Goal: Transaction & Acquisition: Purchase product/service

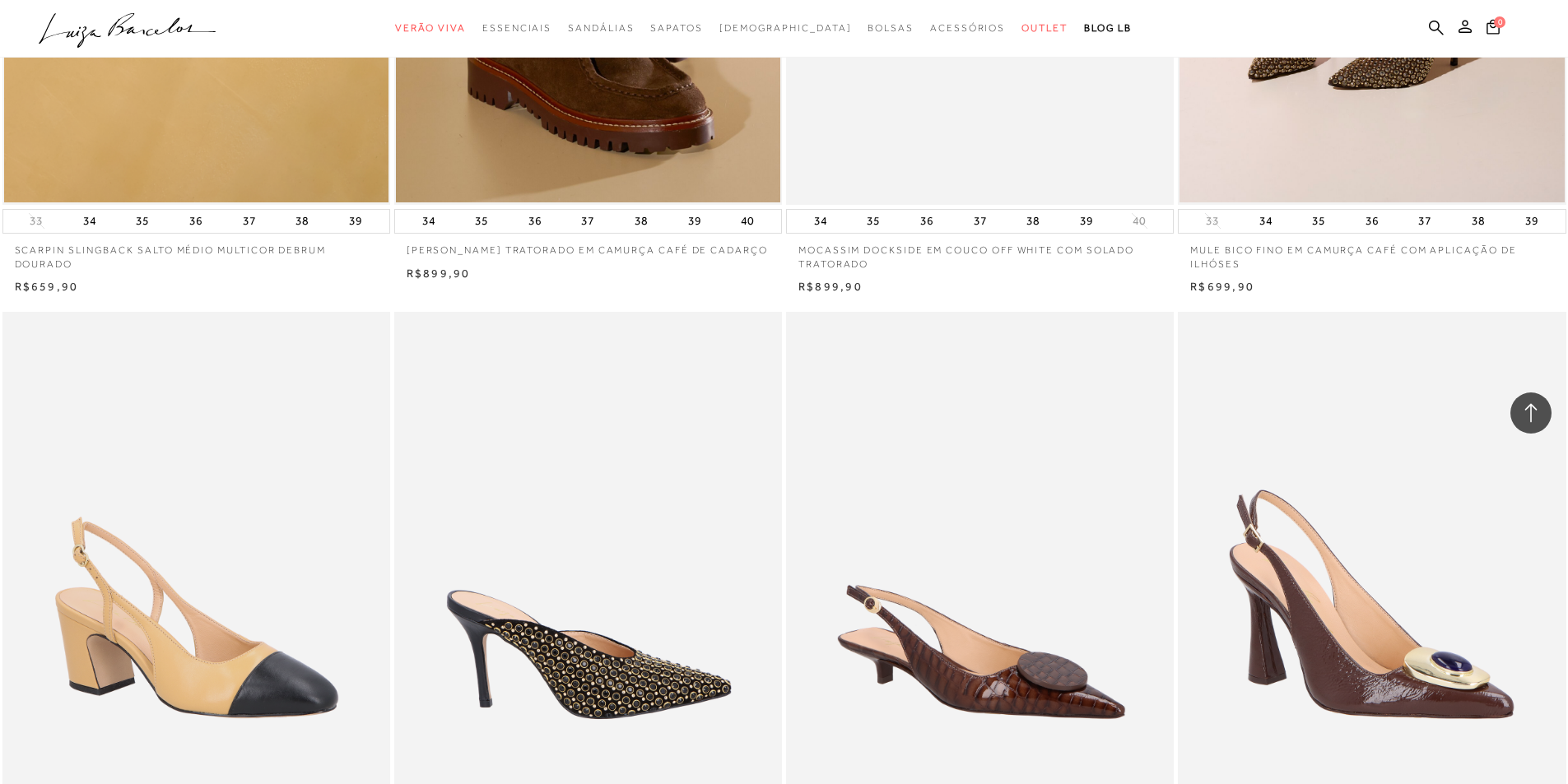
scroll to position [2880, 0]
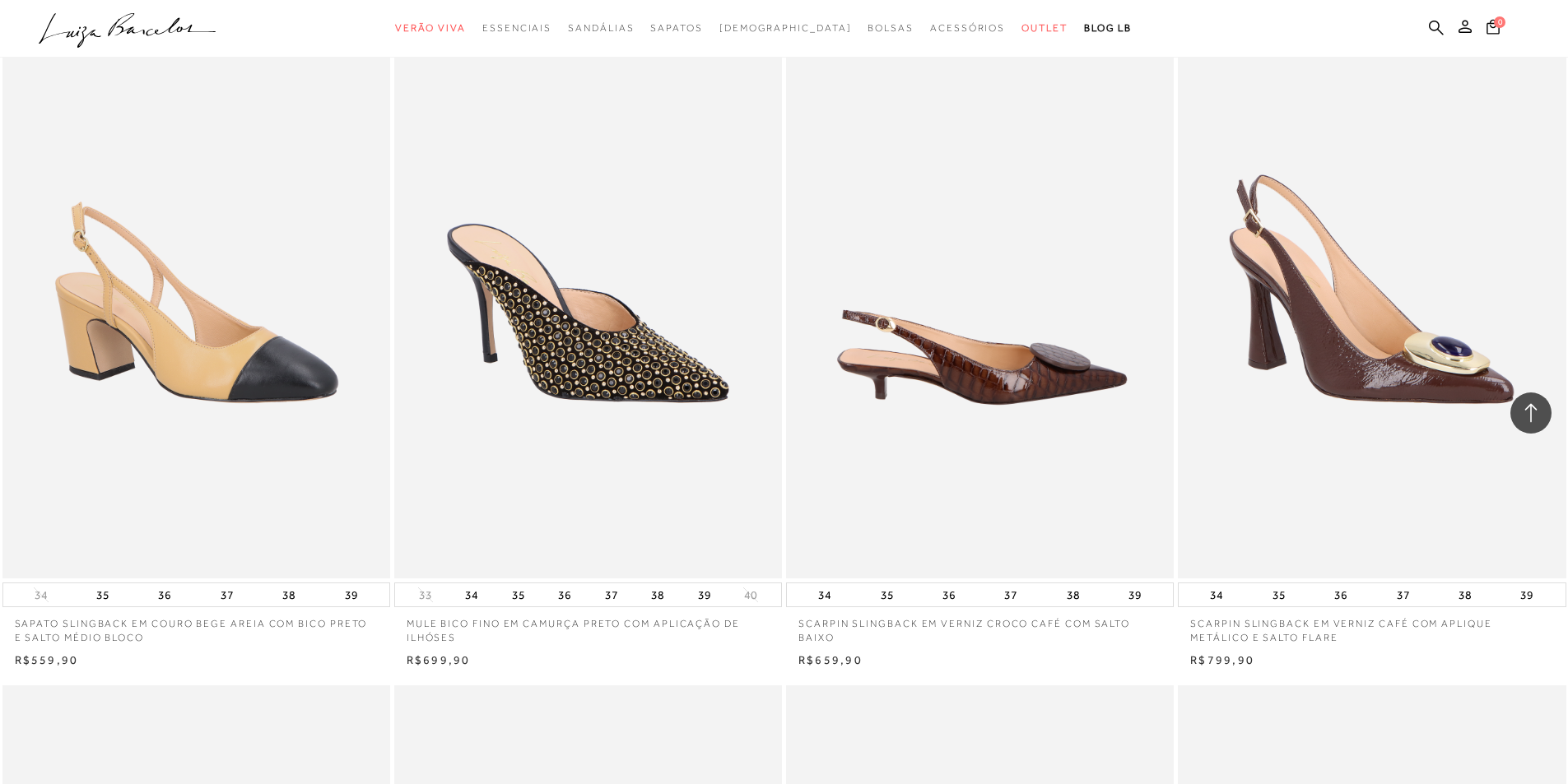
click at [1028, 425] on img at bounding box center [981, 287] width 386 height 582
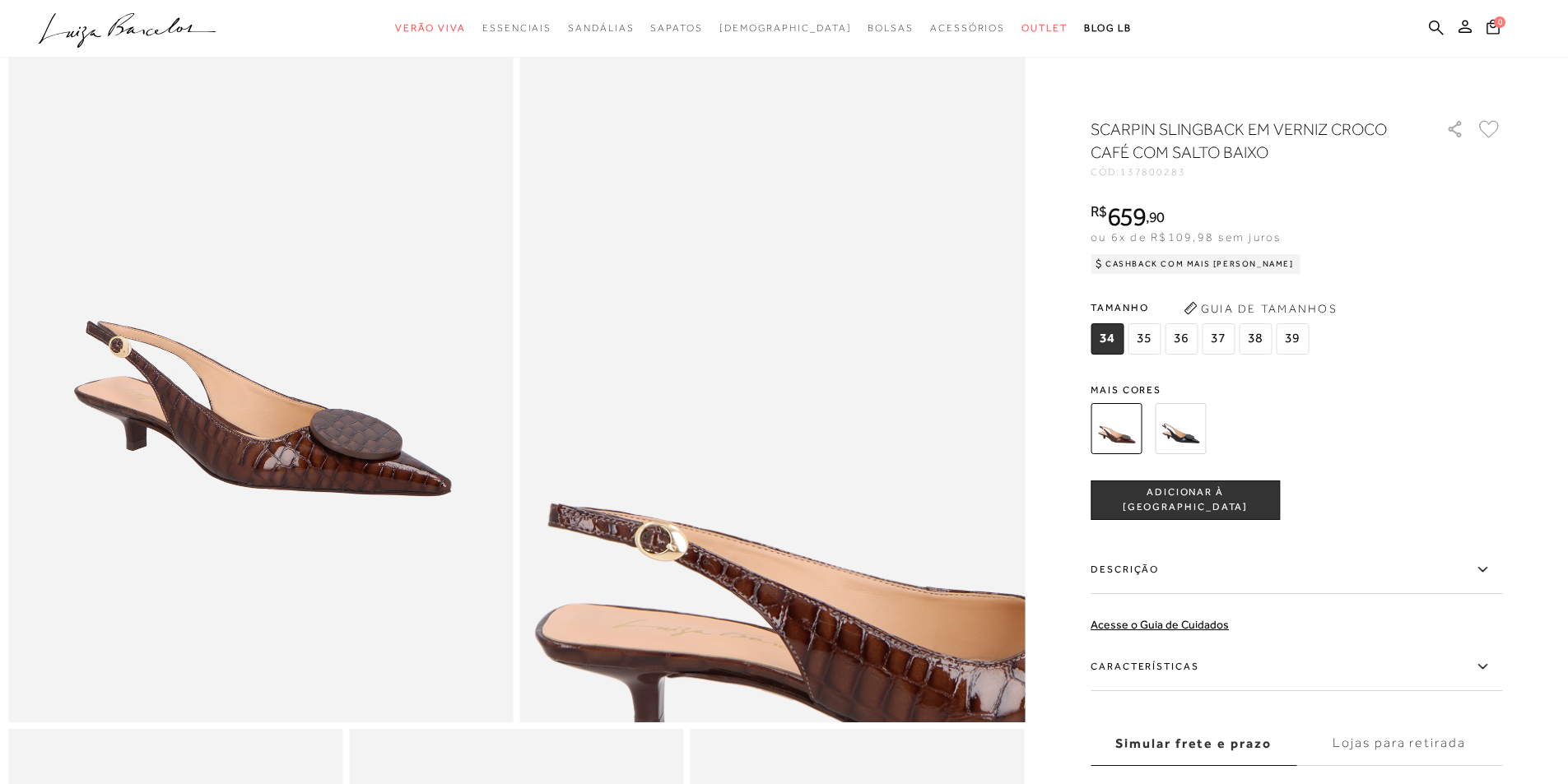
scroll to position [411, 0]
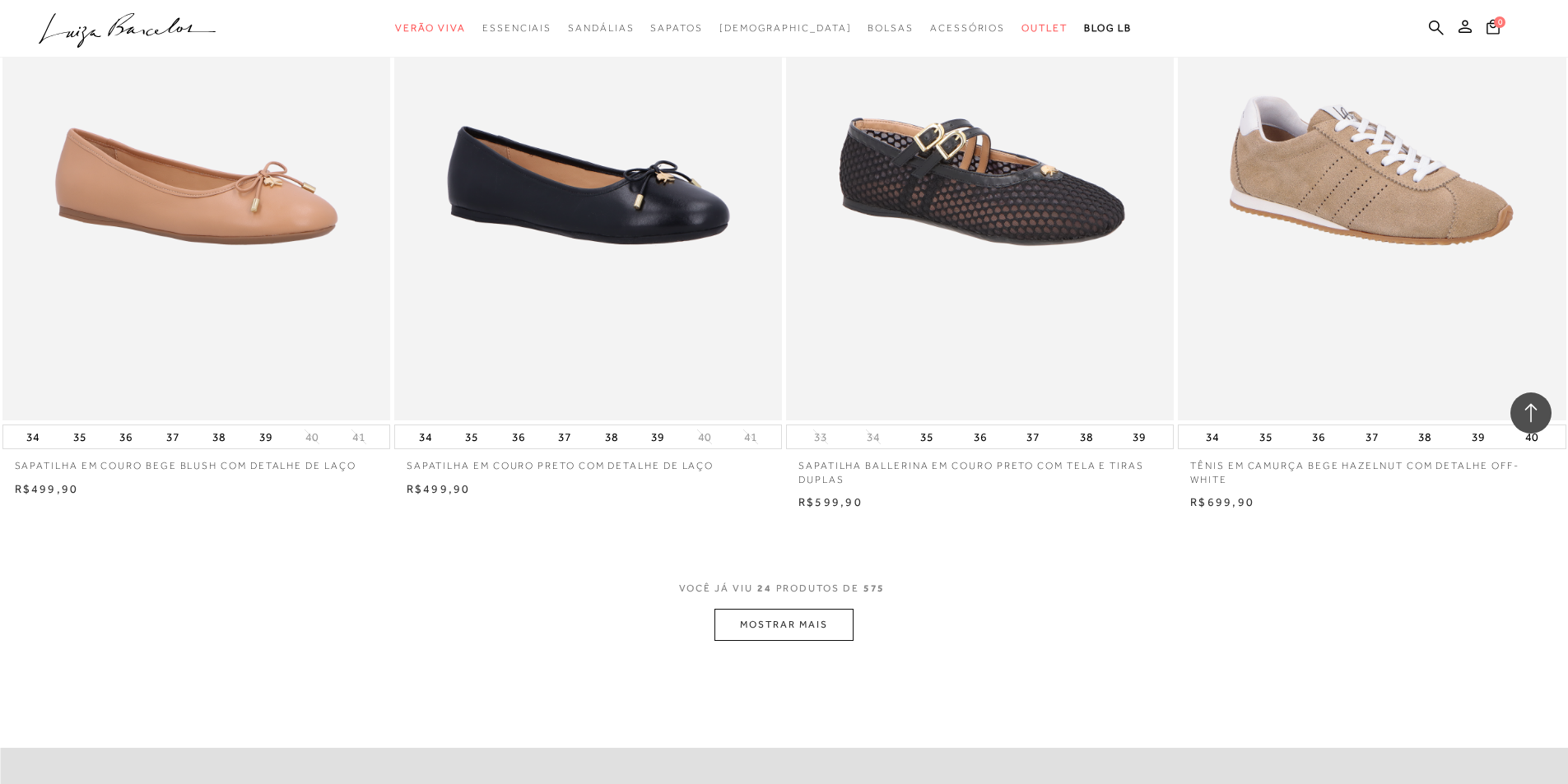
scroll to position [3784, 0]
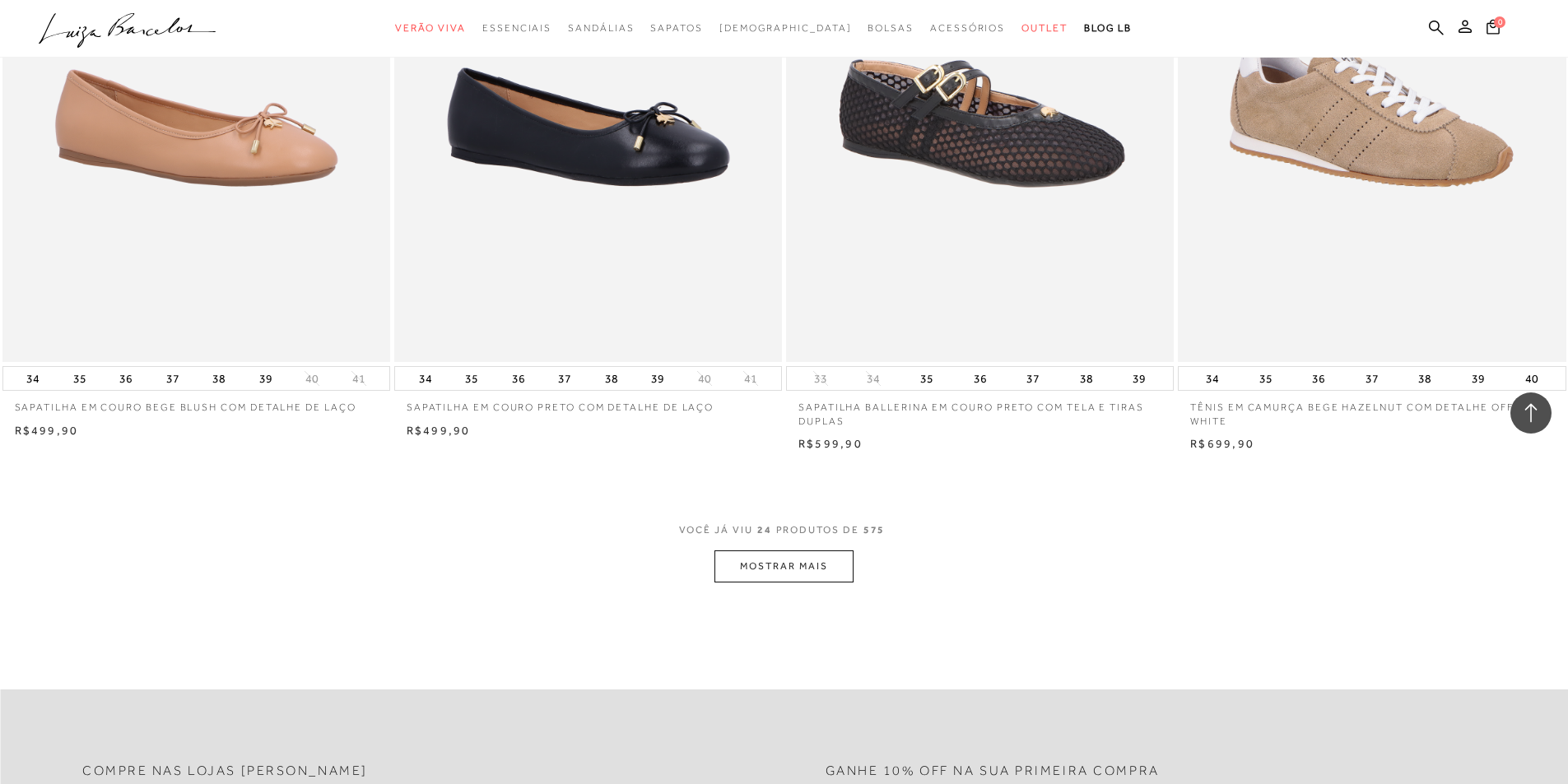
click at [833, 568] on button "MOSTRAR MAIS" at bounding box center [784, 566] width 138 height 32
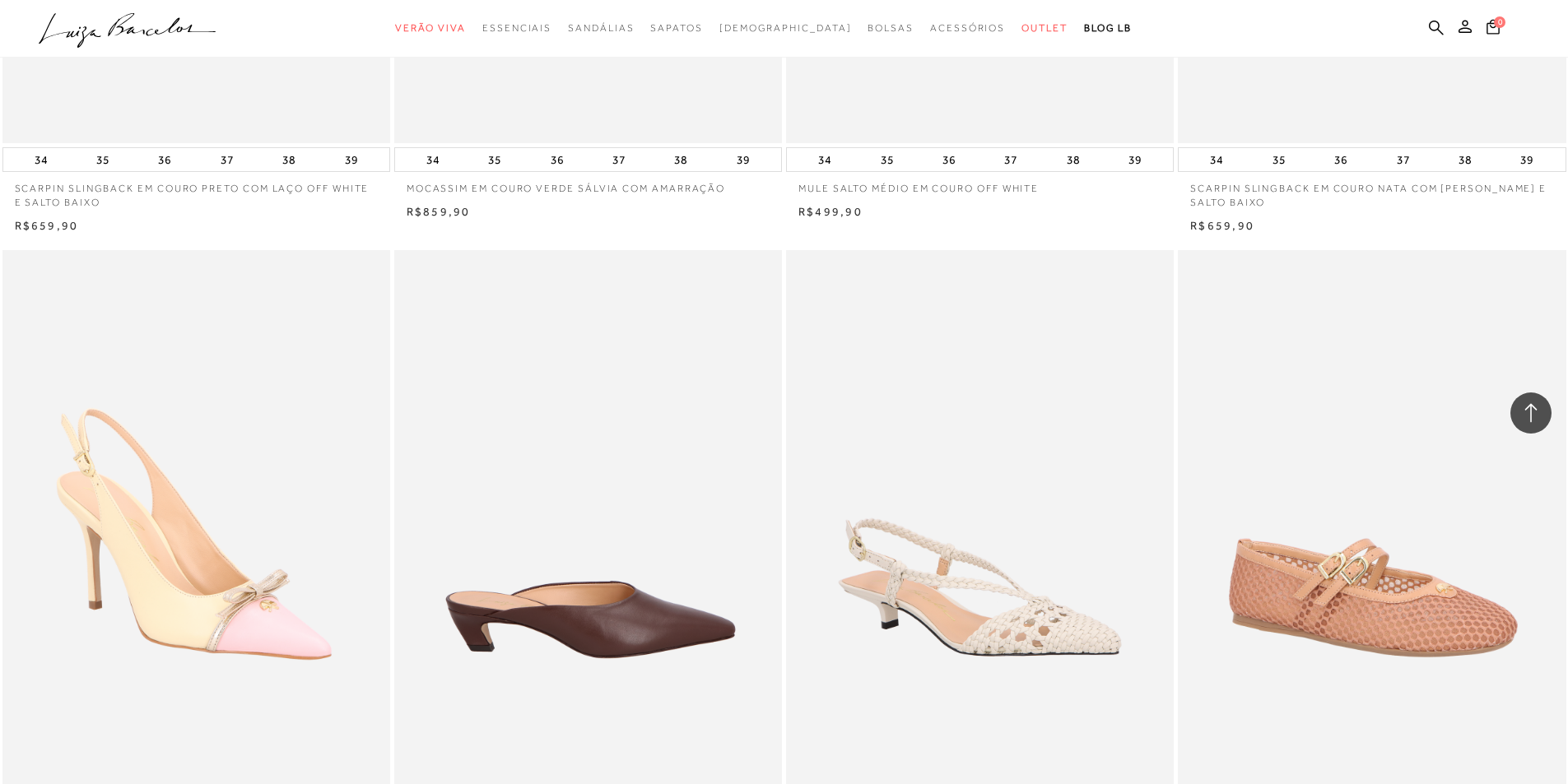
scroll to position [7734, 0]
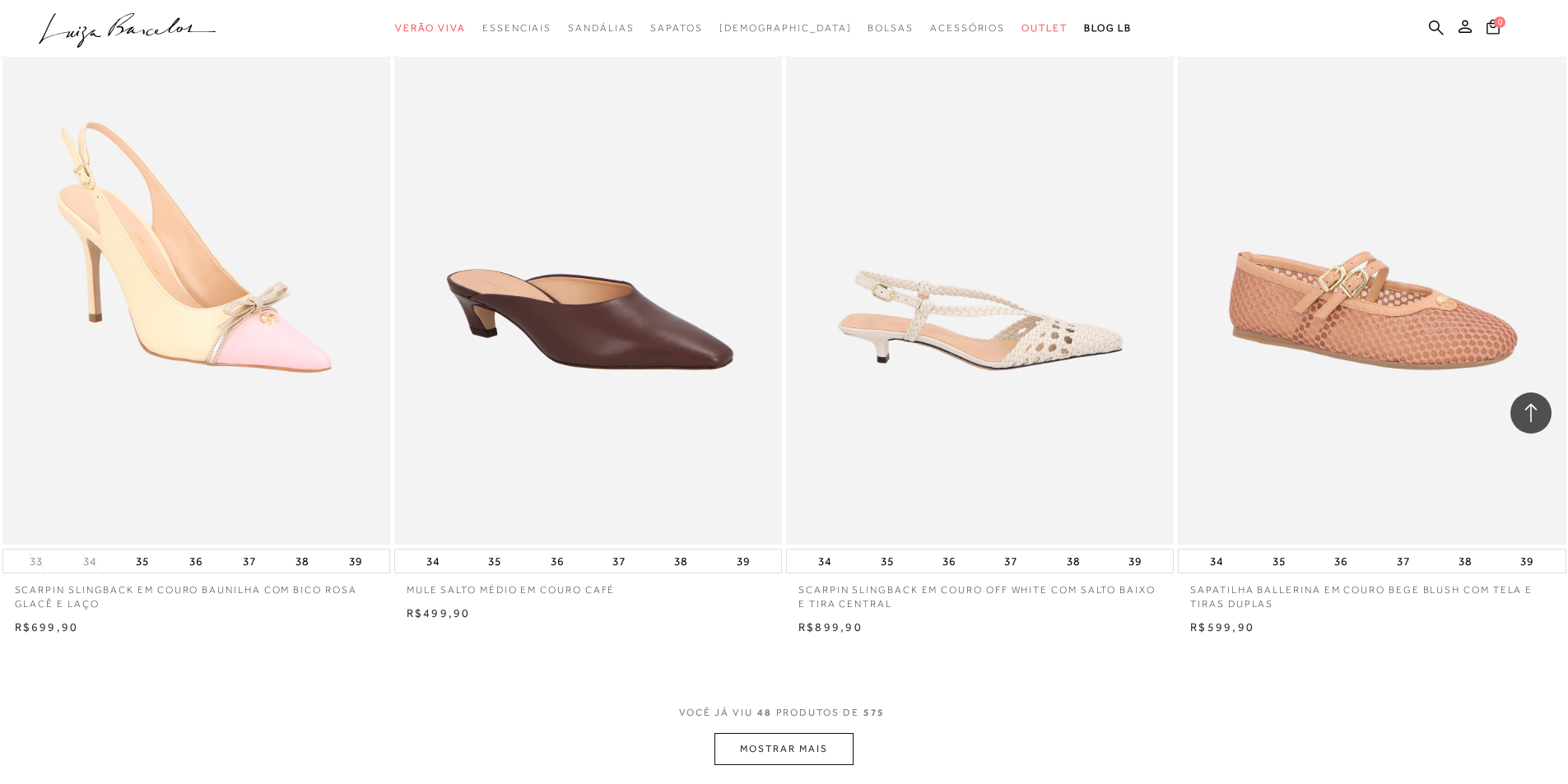
click at [1005, 332] on img at bounding box center [981, 254] width 386 height 582
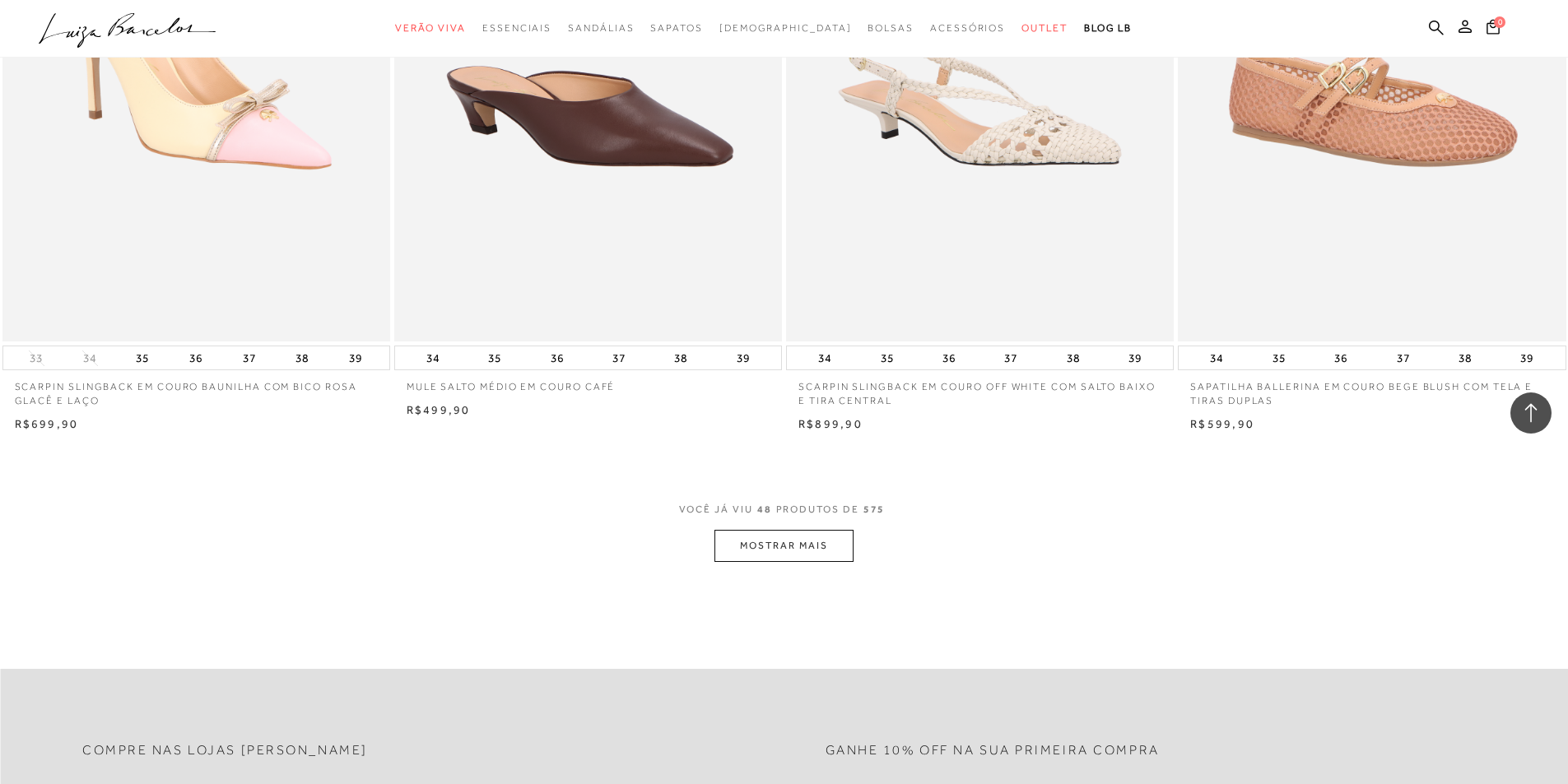
scroll to position [8309, 0]
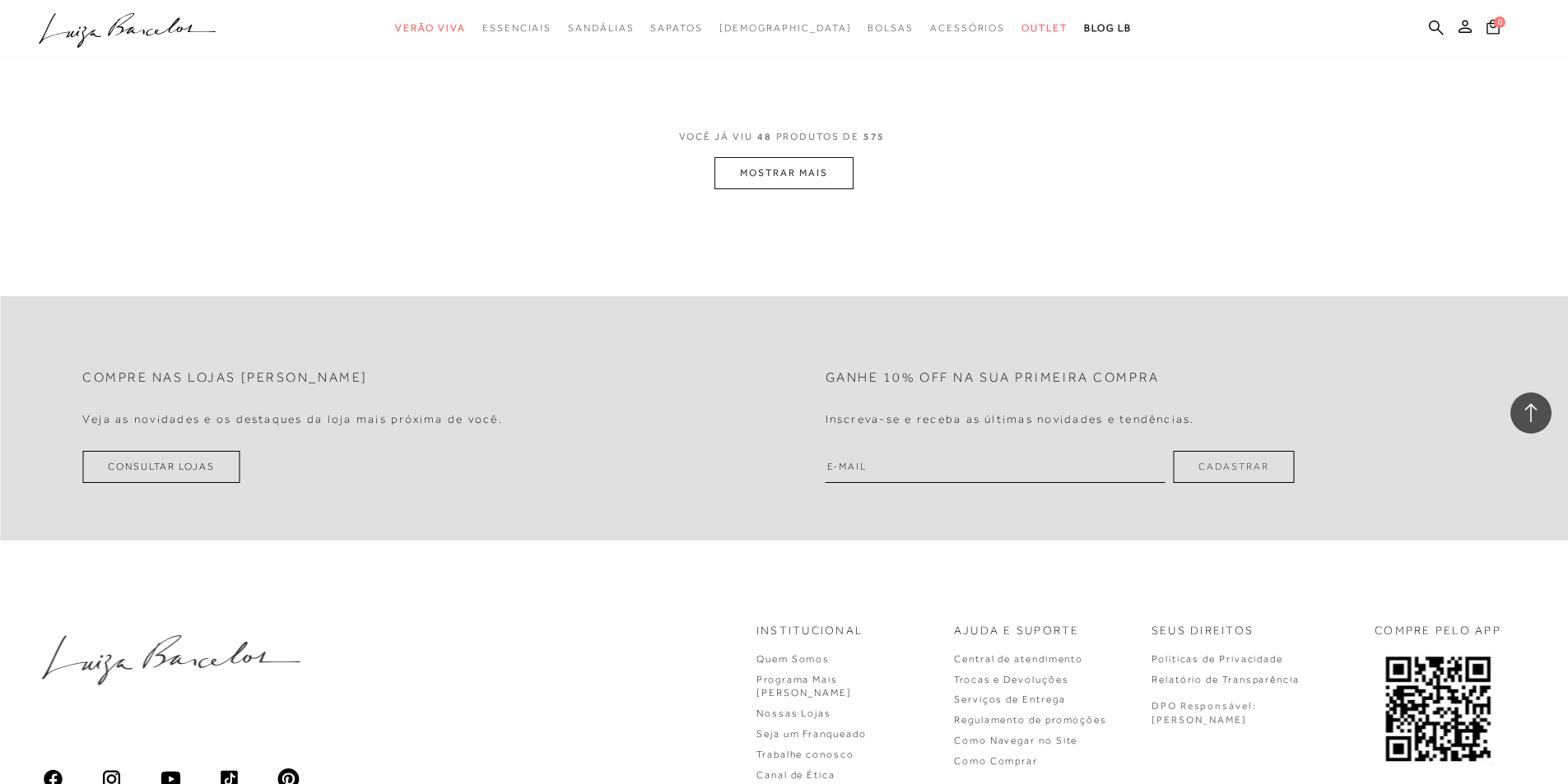
click at [798, 169] on button "MOSTRAR MAIS" at bounding box center [784, 173] width 138 height 32
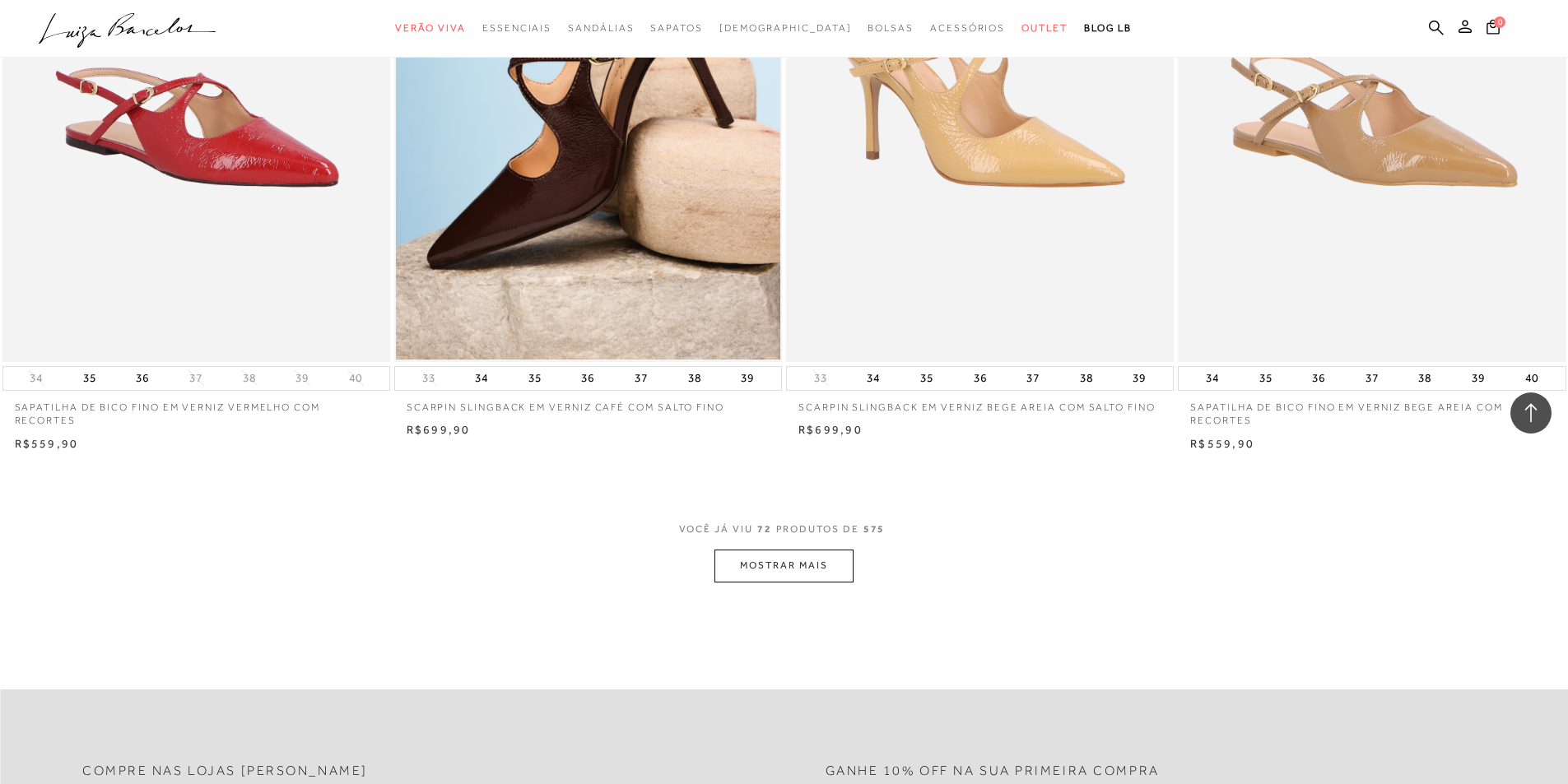
scroll to position [12176, 0]
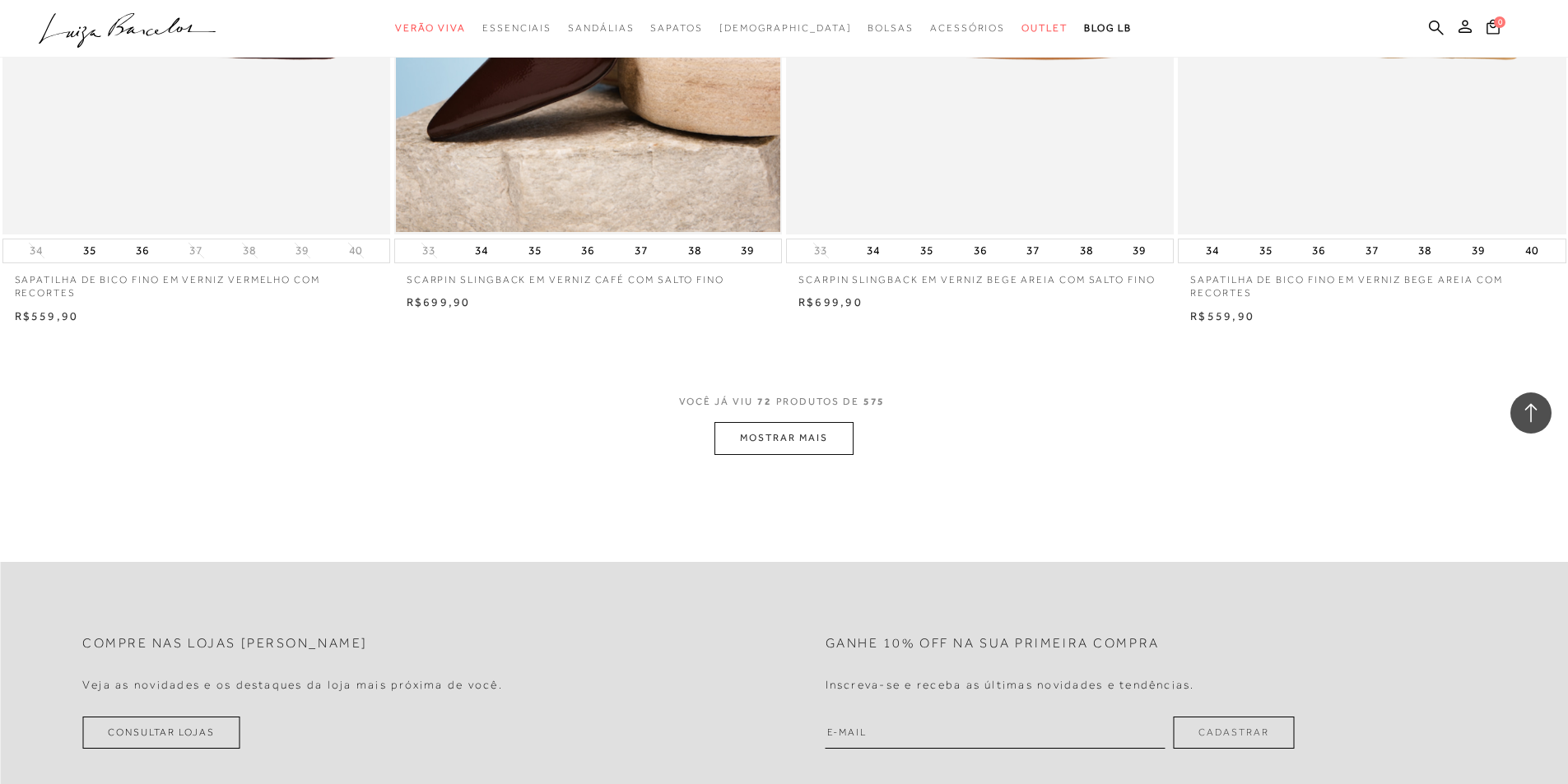
click at [747, 434] on button "MOSTRAR MAIS" at bounding box center [784, 437] width 138 height 32
